Goal: Task Accomplishment & Management: Manage account settings

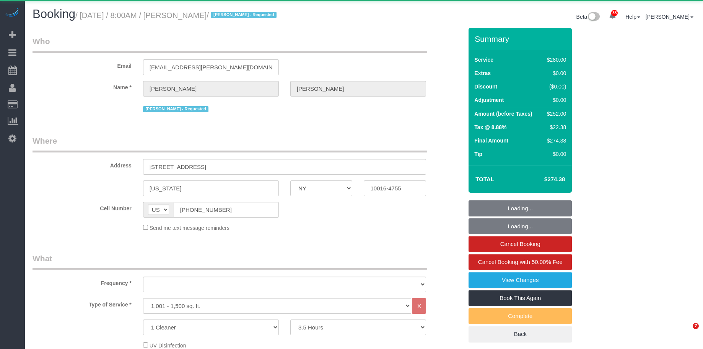
select select "NY"
select select "210"
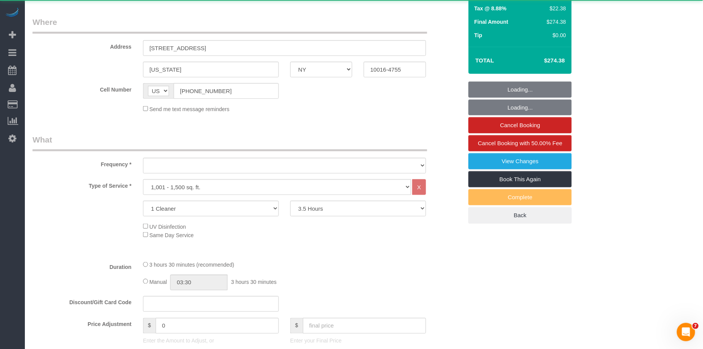
select select "object:906"
select select "spot1"
select select "number:56"
select select "number:72"
select select "number:14"
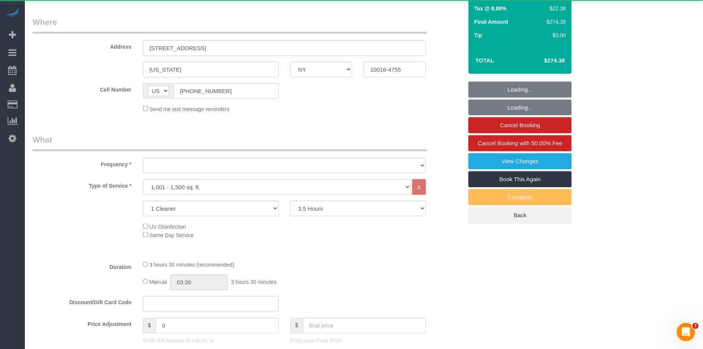
select select "number:5"
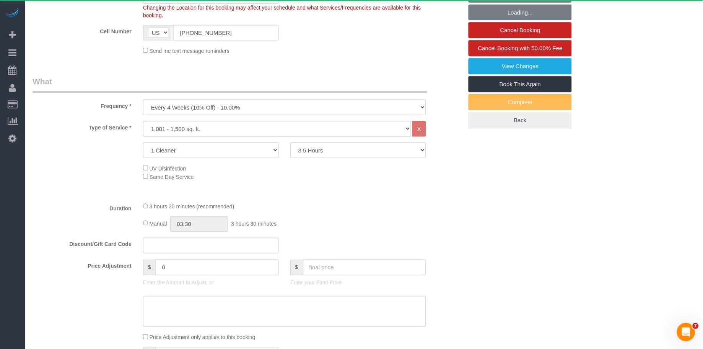
scroll to position [293, 0]
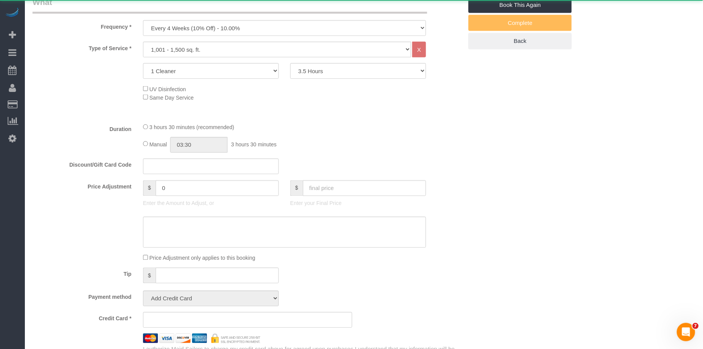
select select "string:stripe-pm_1R6b2A4VGloSiKo7RWrkGr0x"
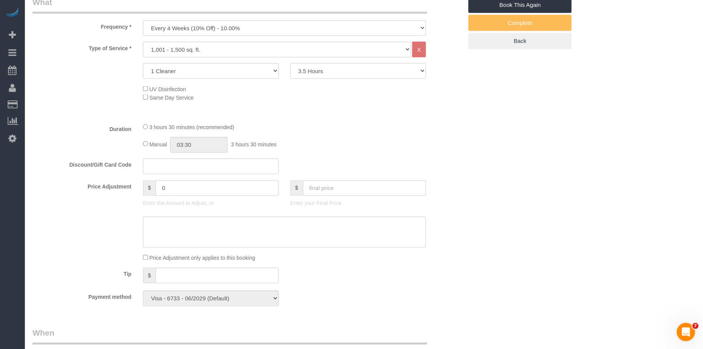
click at [323, 67] on select "2 Hours 2.5 Hours 3 Hours 3.5 Hours 4 Hours 4.5 Hours 5 Hours 5.5 Hours 6 Hours…" at bounding box center [358, 71] width 136 height 16
select select "180"
click at [290, 63] on select "2 Hours 2.5 Hours 3 Hours 3.5 Hours 4 Hours 4.5 Hours 5 Hours 5.5 Hours 6 Hours…" at bounding box center [358, 71] width 136 height 16
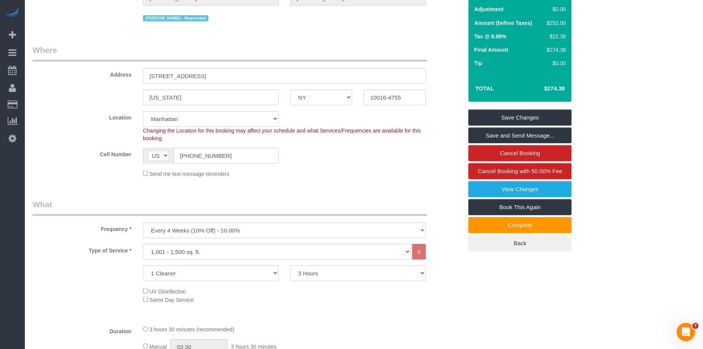
scroll to position [0, 0]
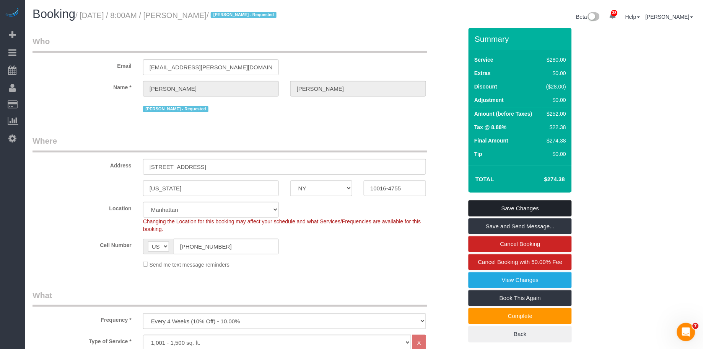
click at [527, 214] on link "Save Changes" at bounding box center [520, 208] width 103 height 16
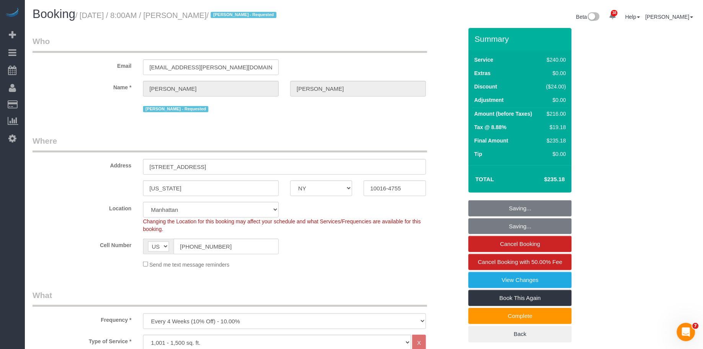
select select "spot45"
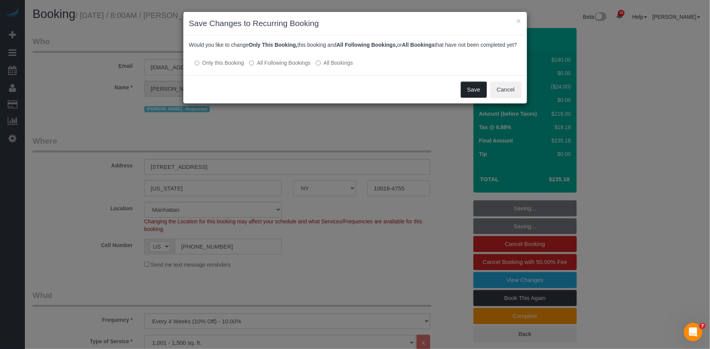
click at [473, 98] on button "Save" at bounding box center [474, 89] width 26 height 16
